Goal: Information Seeking & Learning: Learn about a topic

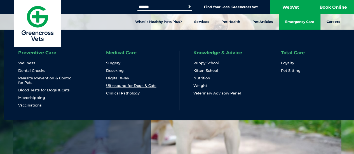
click at [149, 85] on link "Ultrasound for Dogs & Cats" at bounding box center [131, 85] width 50 height 5
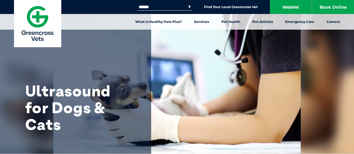
click at [166, 9] on input "Search for:" at bounding box center [162, 7] width 48 height 4
type input "****"
click at [187, 4] on button "Search" at bounding box center [190, 7] width 6 height 6
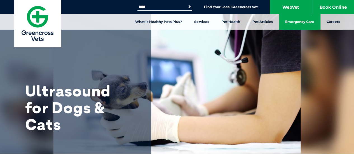
click at [298, 20] on link "Emergency Care" at bounding box center [299, 22] width 41 height 16
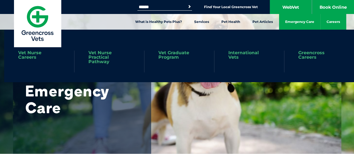
click at [336, 23] on link "Careers" at bounding box center [334, 22] width 26 height 16
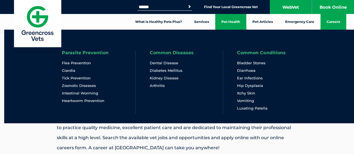
click at [228, 19] on link "Pet Health" at bounding box center [230, 22] width 31 height 16
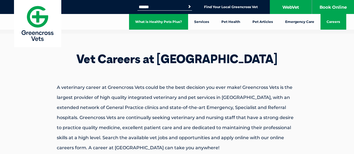
click at [156, 19] on link "What is Healthy Pets Plus?" at bounding box center [158, 22] width 59 height 16
